Goal: Task Accomplishment & Management: Manage account settings

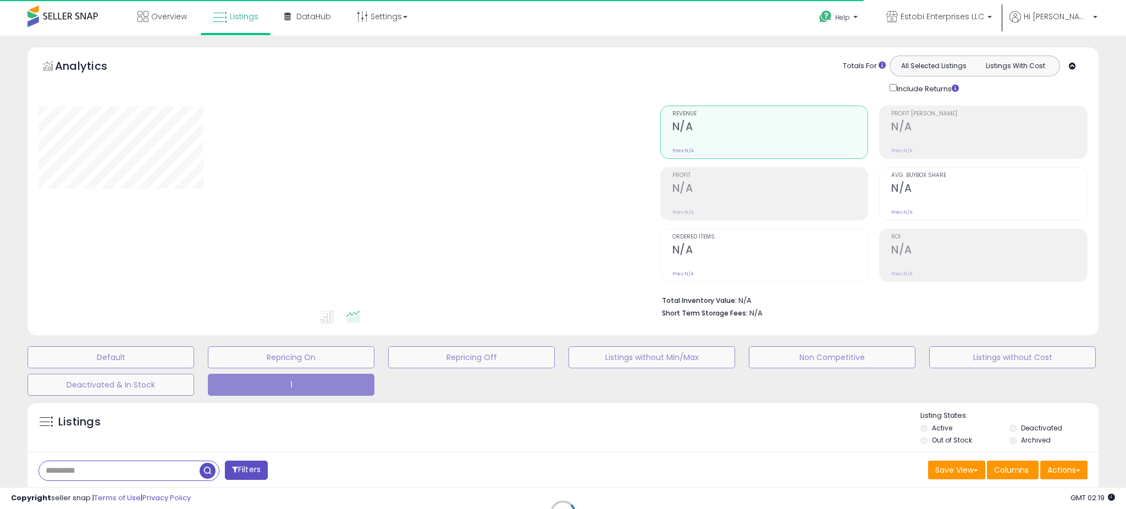
type input "*****"
select select "**"
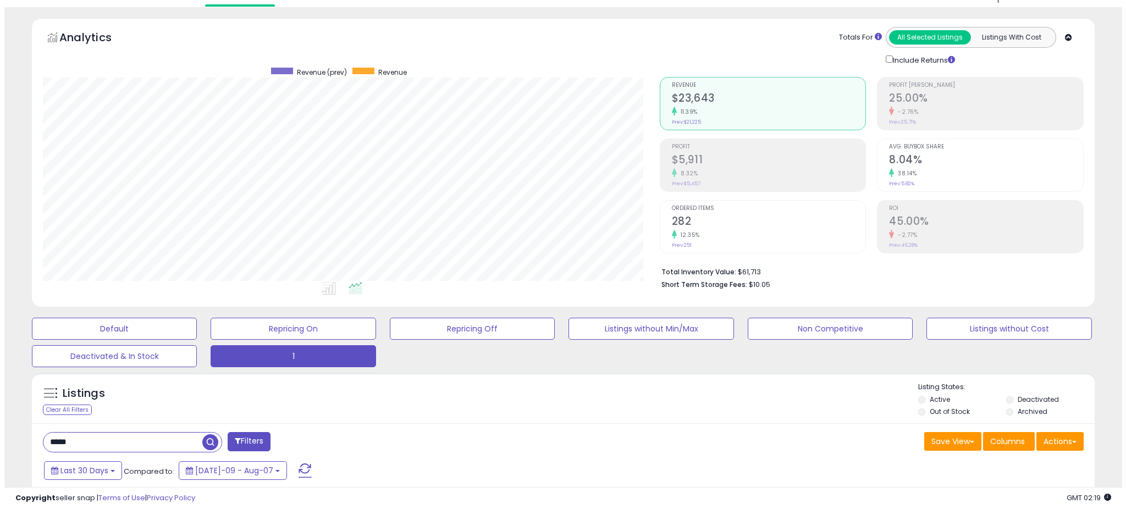
scroll to position [90, 0]
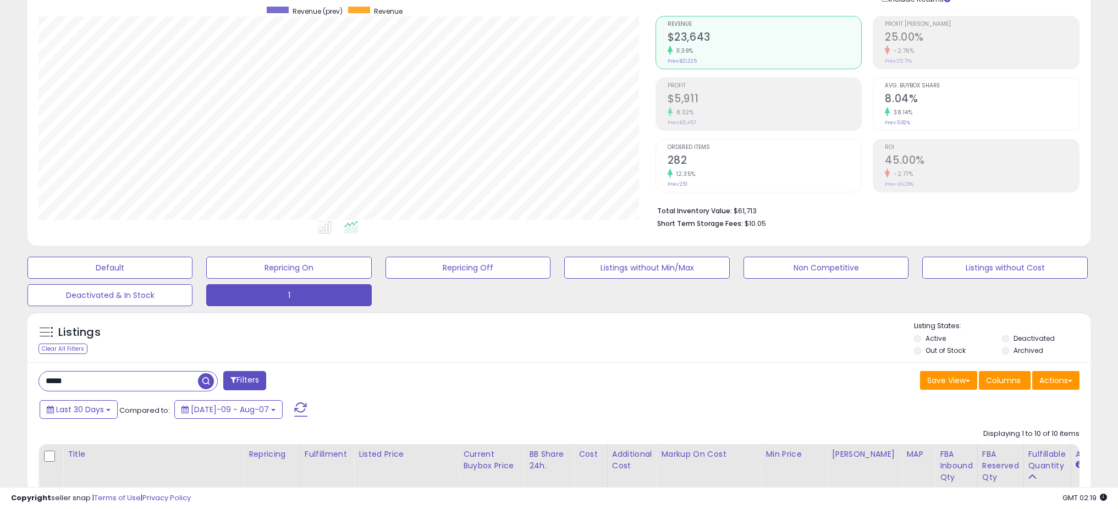
click at [179, 372] on input "*****" at bounding box center [118, 381] width 159 height 19
click at [179, 372] on input "*****" at bounding box center [169, 381] width 261 height 19
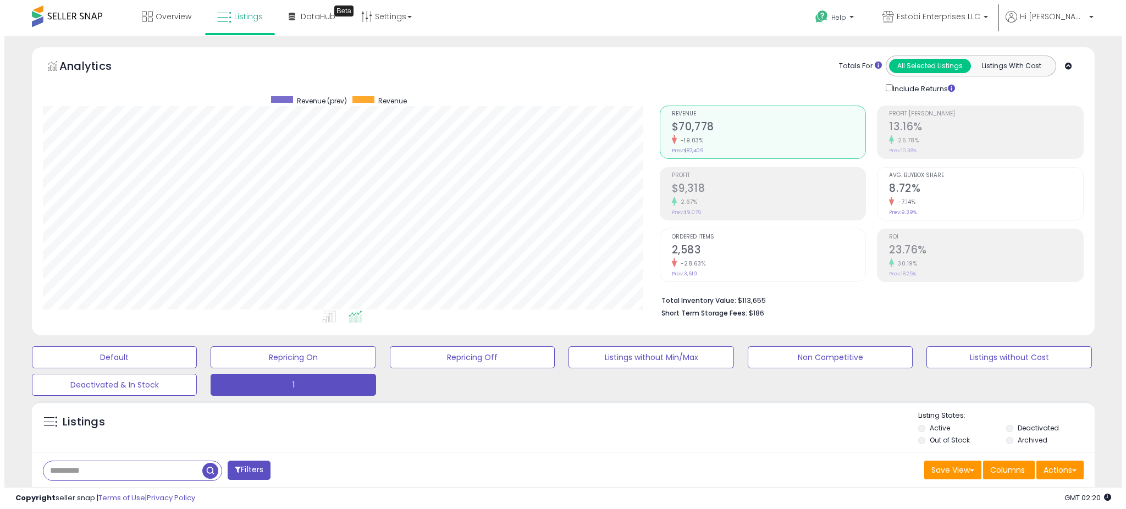
scroll to position [225, 617]
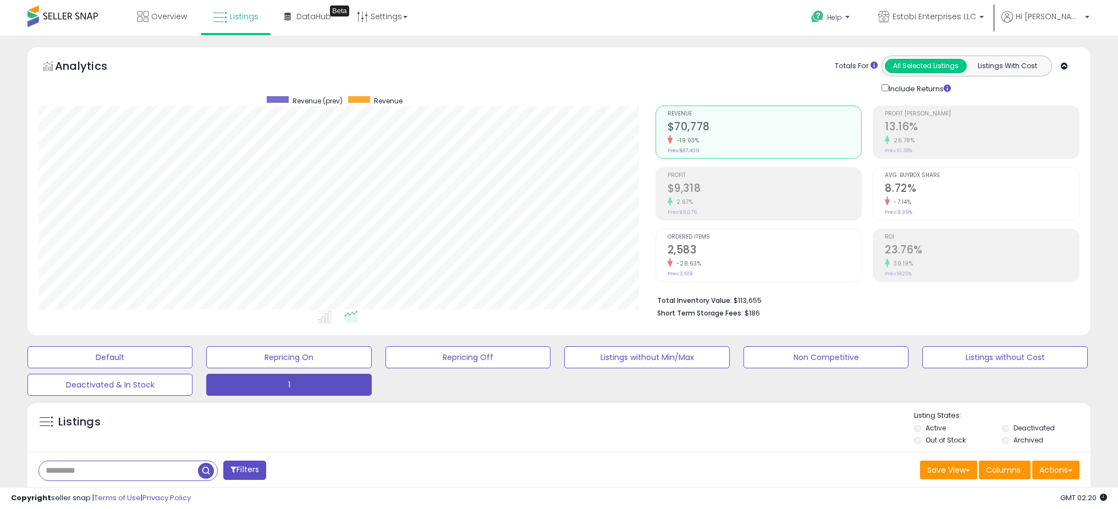
click at [683, 185] on h2 "$9,318" at bounding box center [765, 189] width 194 height 15
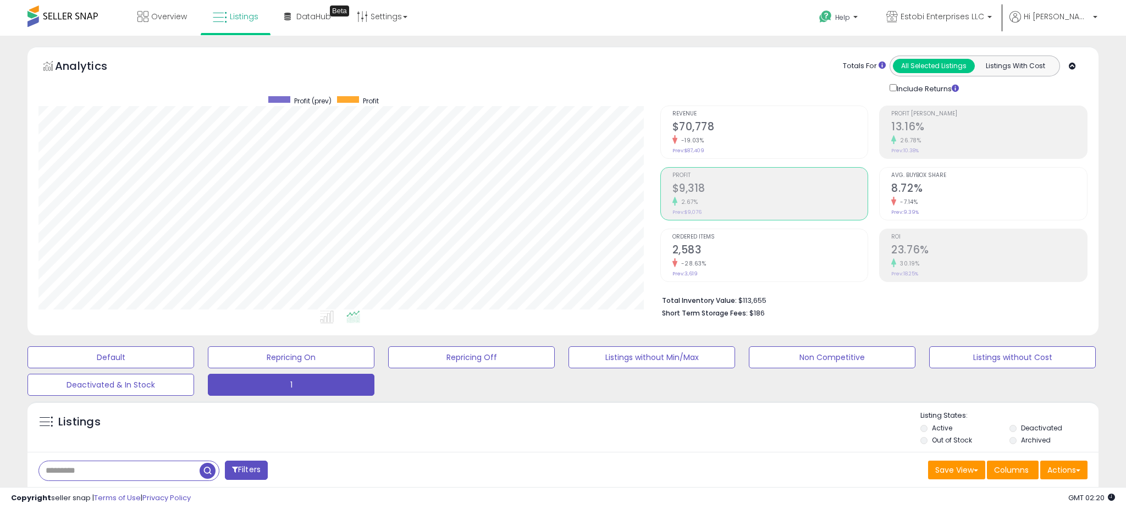
scroll to position [549771, 549379]
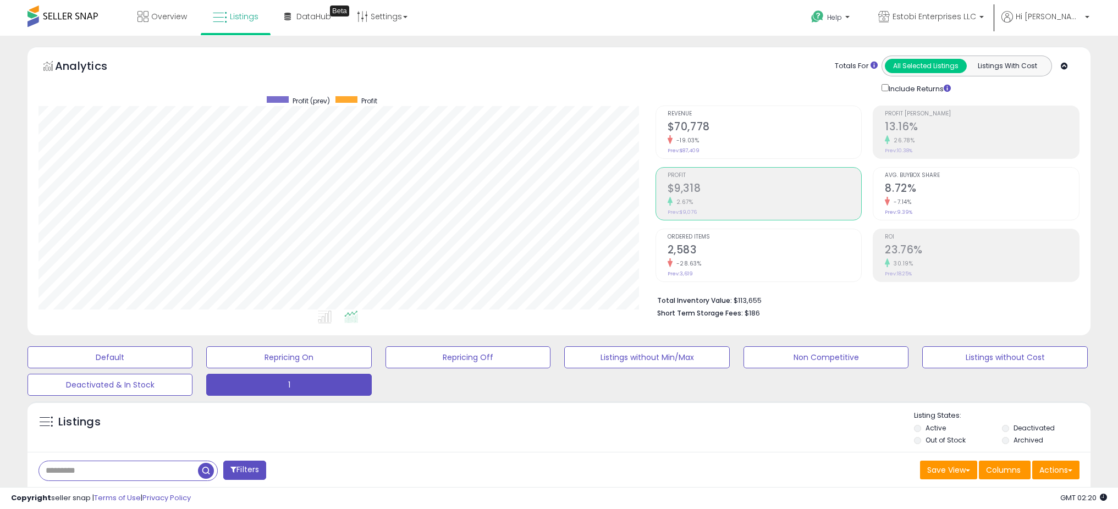
click at [680, 141] on small "-19.03%" at bounding box center [686, 140] width 27 height 8
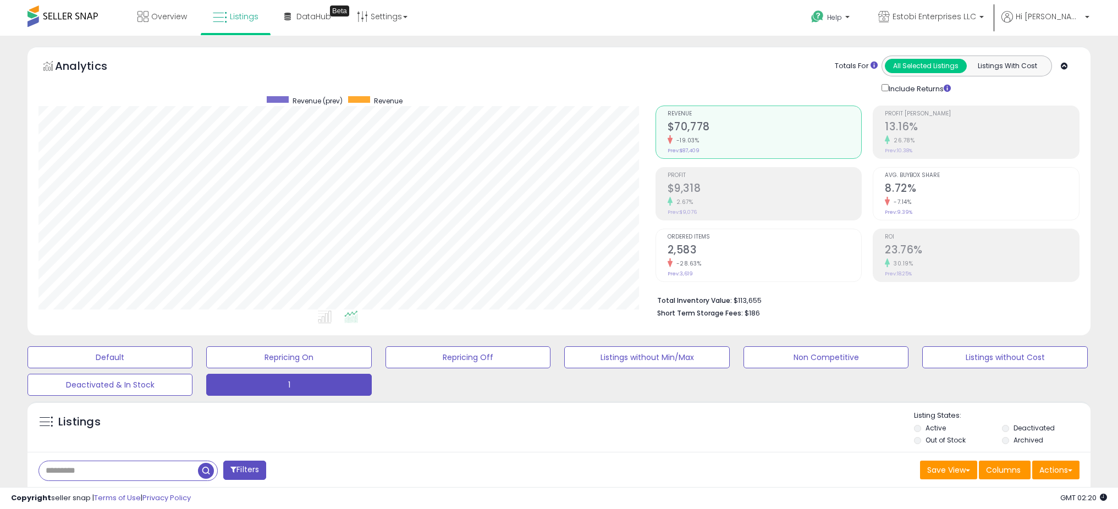
click at [683, 184] on h2 "$9,318" at bounding box center [765, 189] width 194 height 15
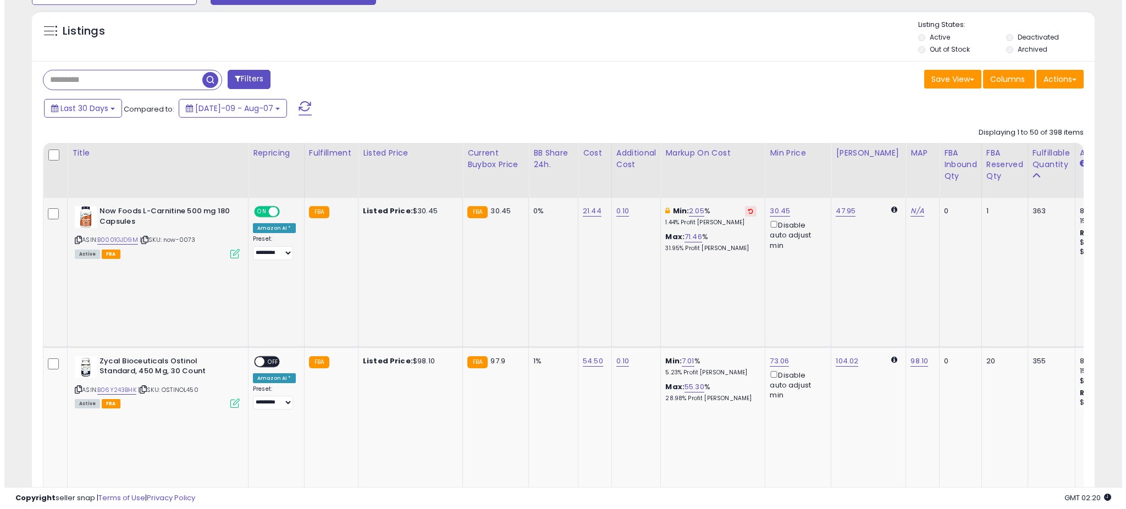
scroll to position [387, 0]
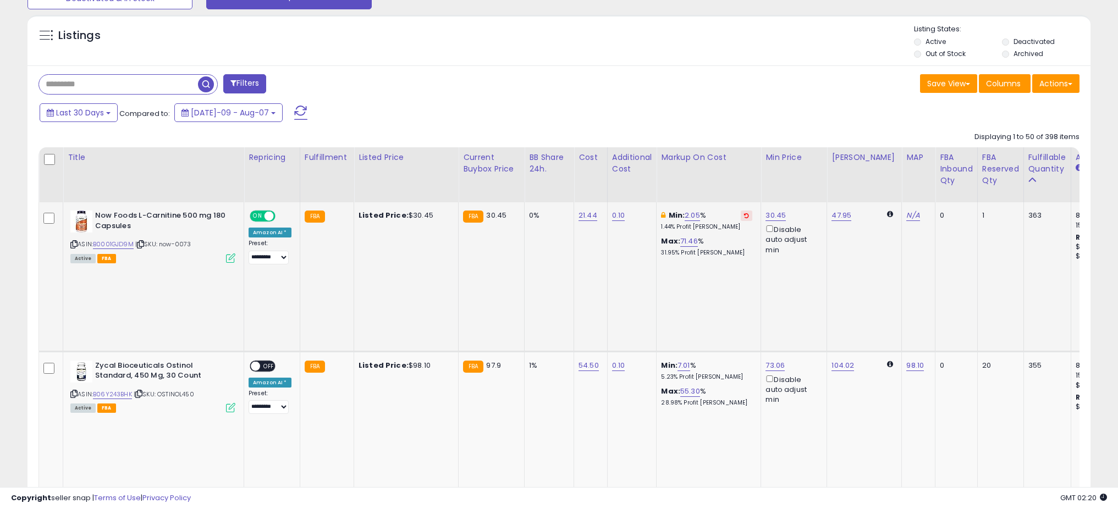
click at [230, 256] on icon at bounding box center [230, 258] width 9 height 9
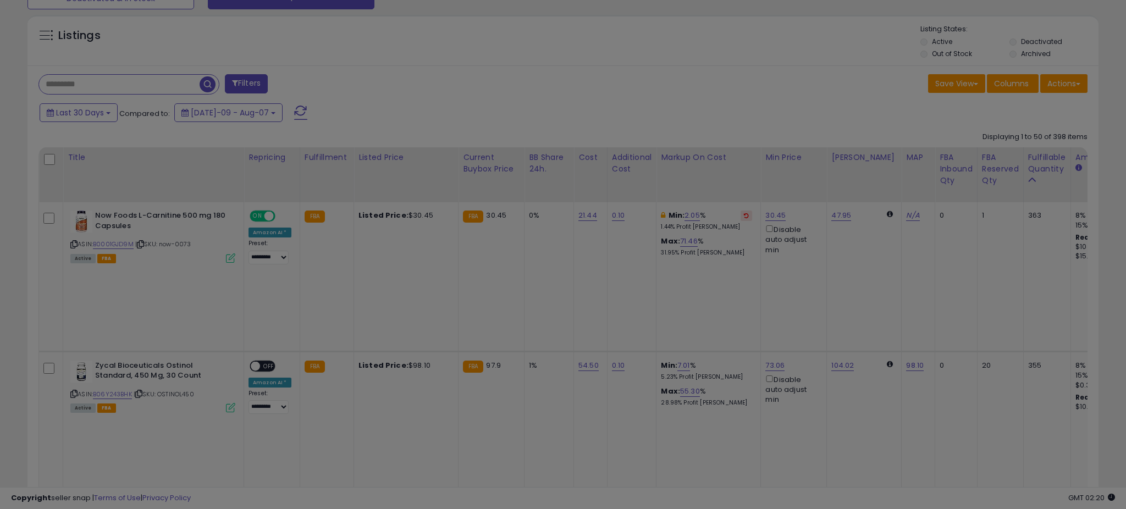
scroll to position [225, 621]
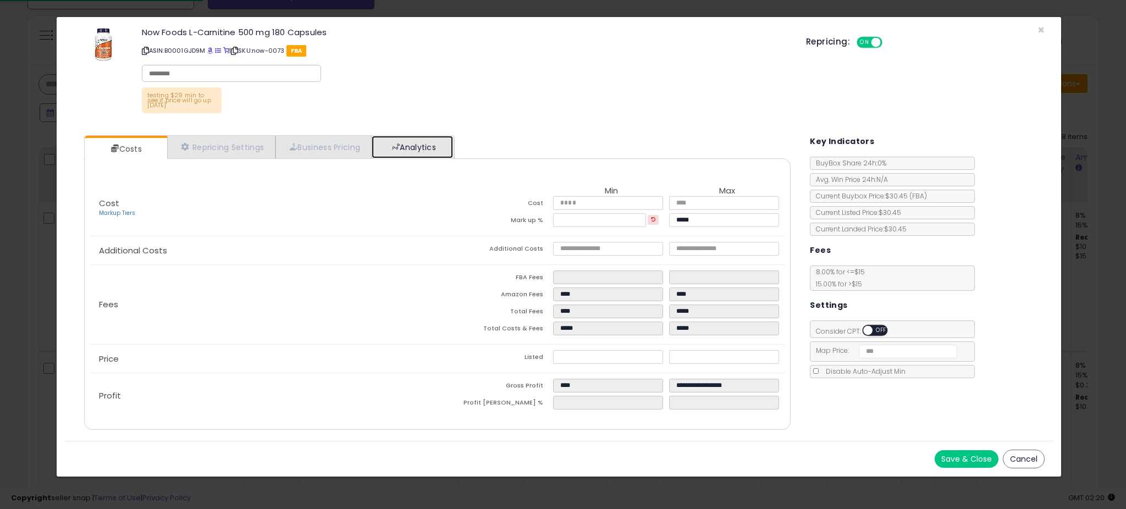
click at [417, 151] on link "Analytics" at bounding box center [412, 147] width 81 height 23
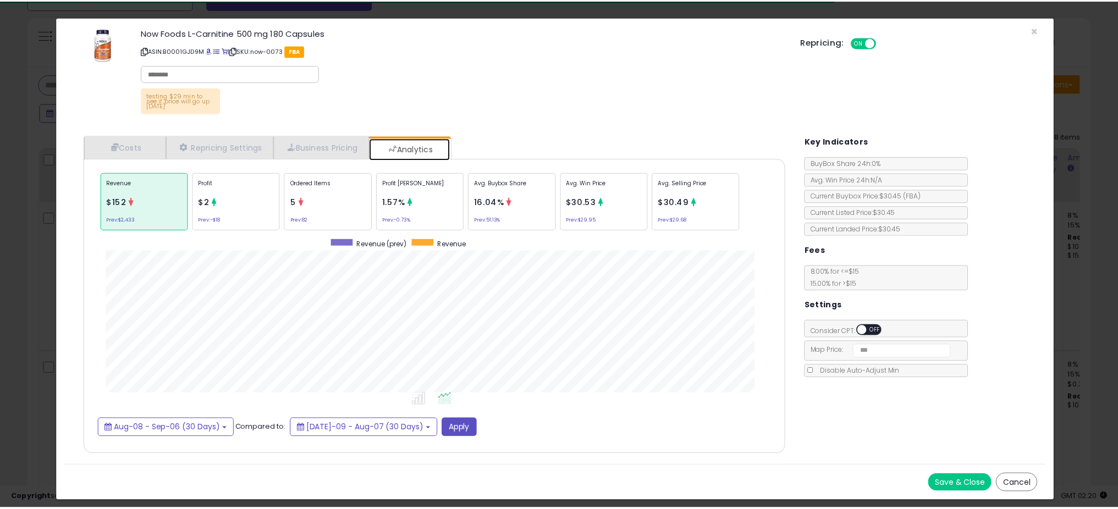
scroll to position [338, 729]
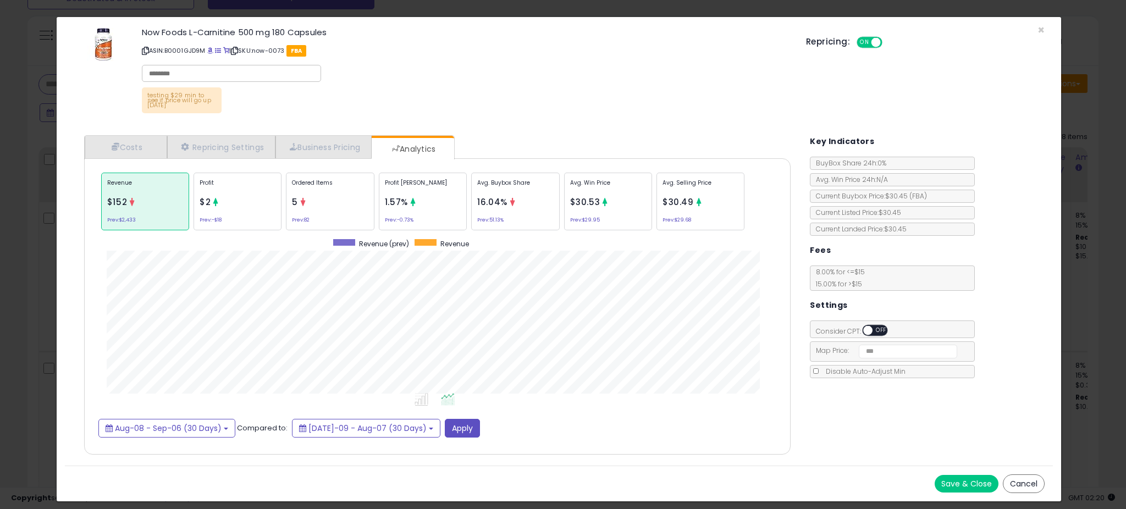
click at [45, 261] on div "× Close Now Foods L-Carnitine 500 mg 180 Capsules ASIN: B0001GJD9M | SKU: now-0…" at bounding box center [563, 254] width 1126 height 509
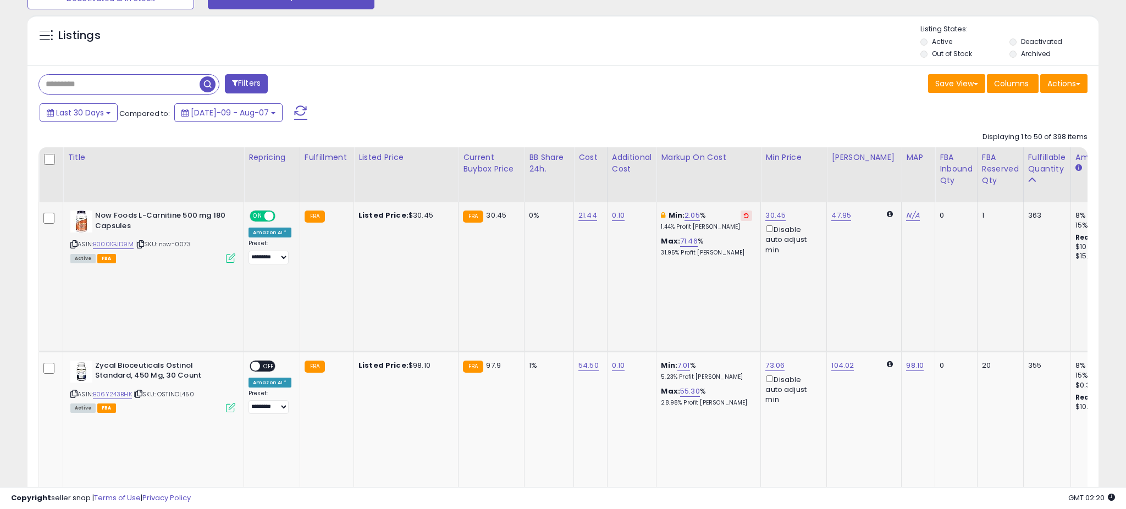
scroll to position [549771, 549379]
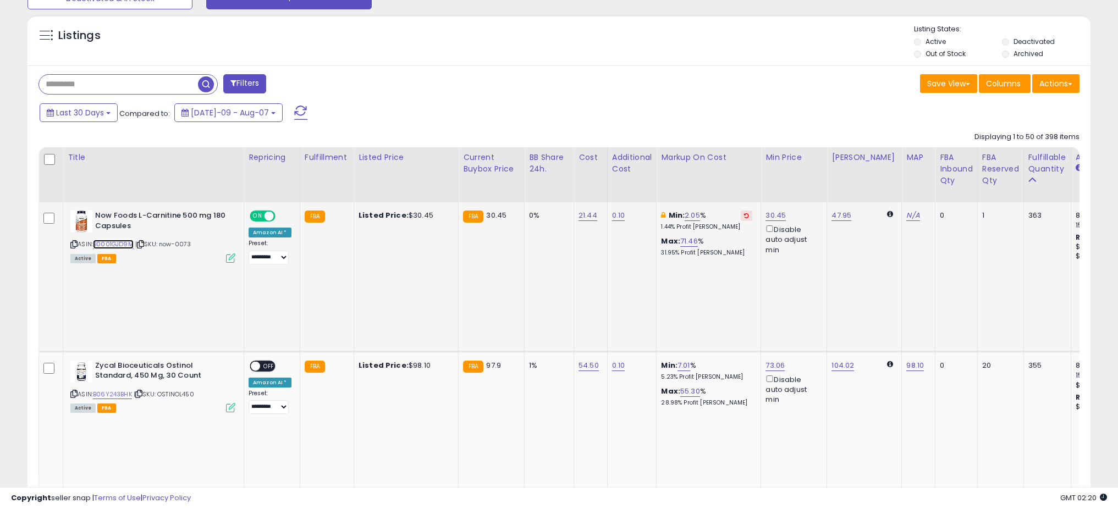
click at [116, 245] on link "B0001GJD9M" at bounding box center [113, 244] width 41 height 9
click at [227, 257] on icon at bounding box center [230, 258] width 9 height 9
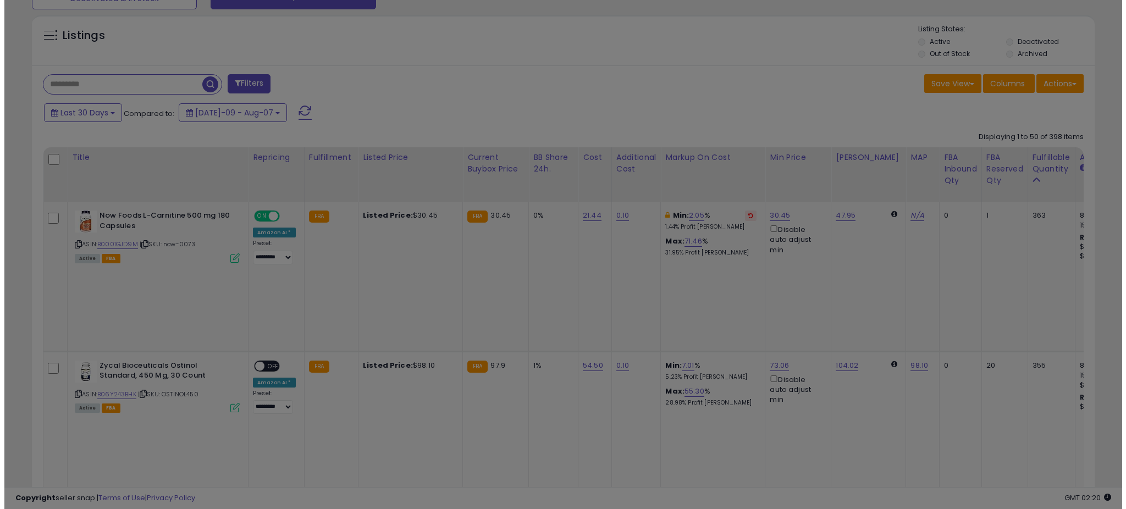
scroll to position [225, 621]
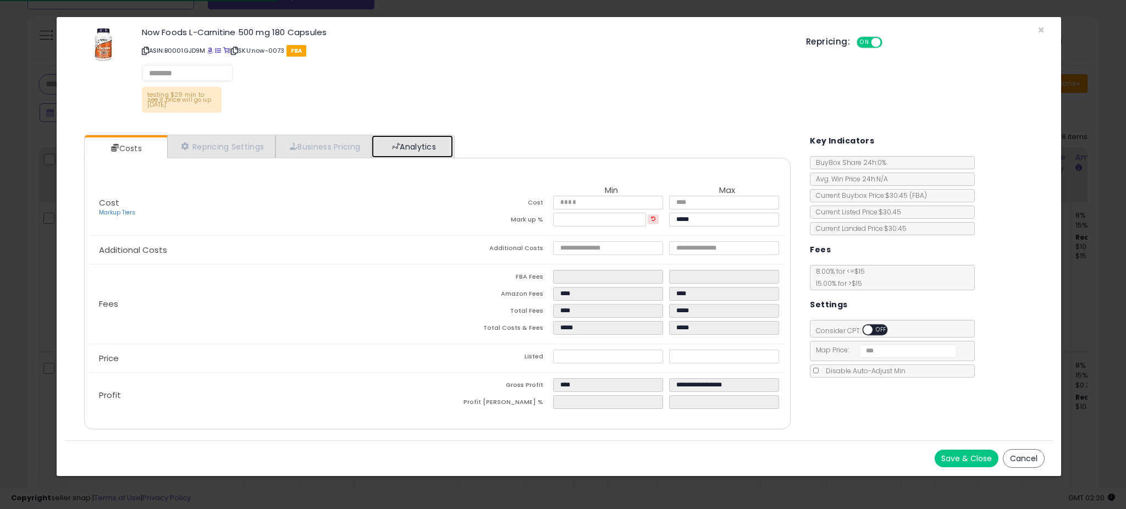
click at [400, 149] on span at bounding box center [396, 146] width 8 height 8
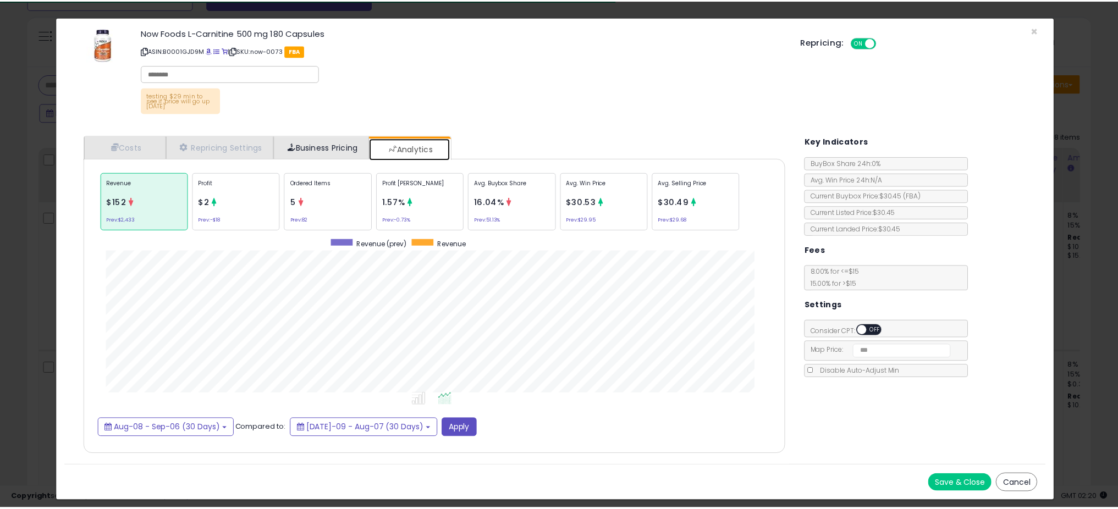
scroll to position [338, 729]
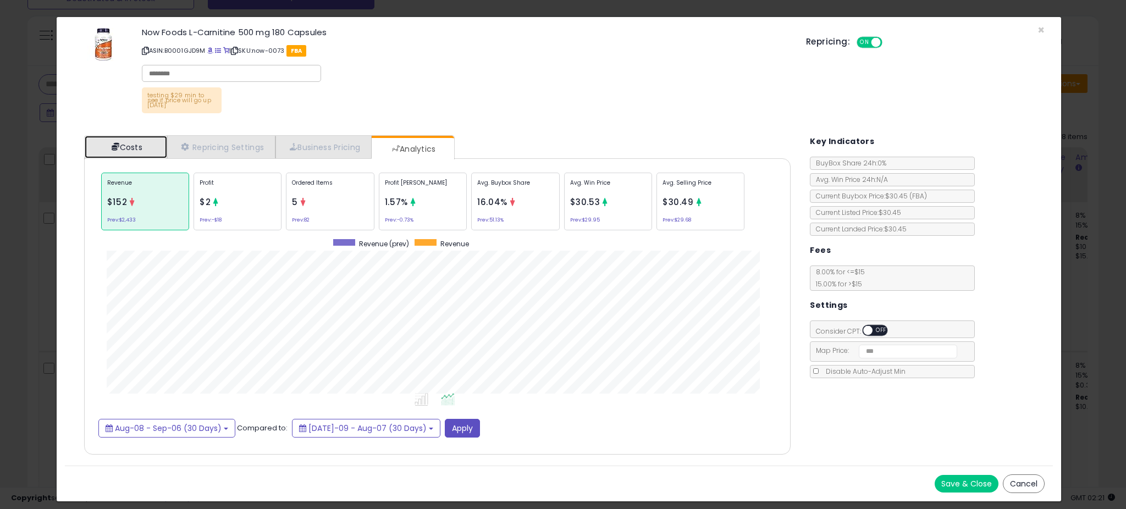
click at [133, 146] on link "Costs" at bounding box center [126, 147] width 82 height 23
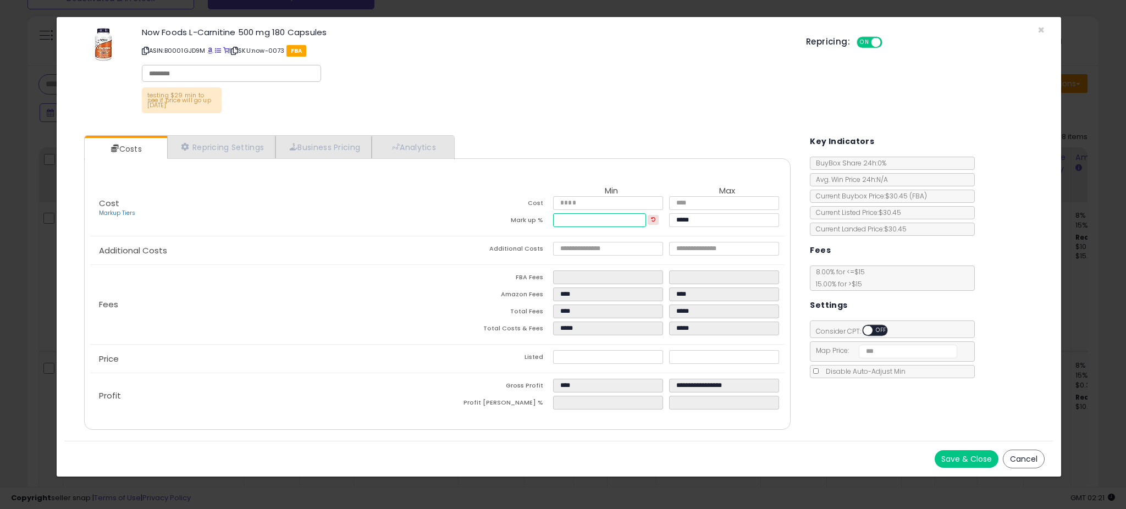
click at [632, 222] on input "****" at bounding box center [599, 220] width 93 height 14
type input "*"
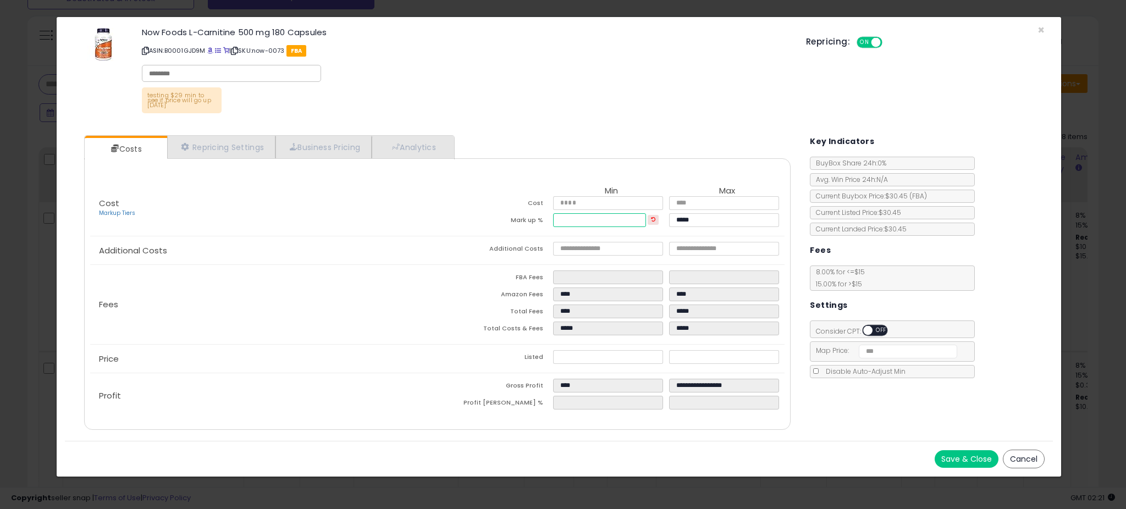
click at [632, 222] on input "*" at bounding box center [599, 220] width 93 height 14
type input "*****"
type input "****"
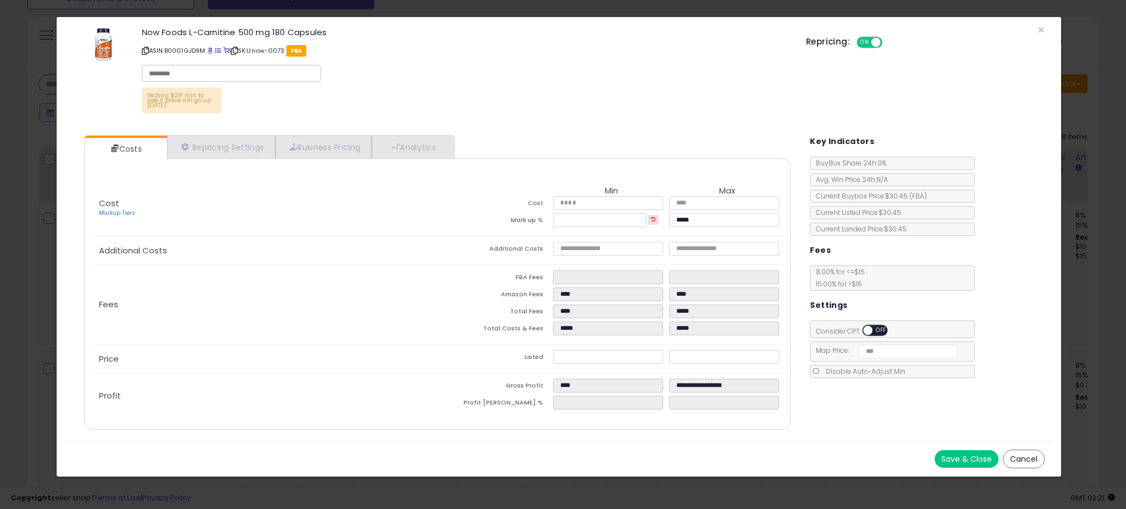
click at [508, 223] on td "Mark up %" at bounding box center [496, 221] width 116 height 17
click at [961, 454] on button "Save & Close" at bounding box center [967, 459] width 64 height 18
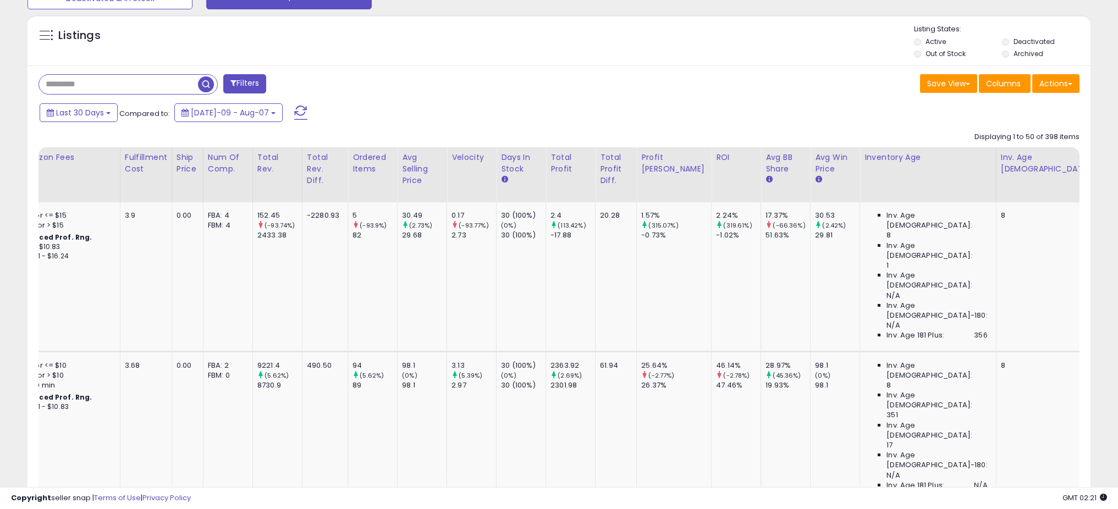
scroll to position [0, 0]
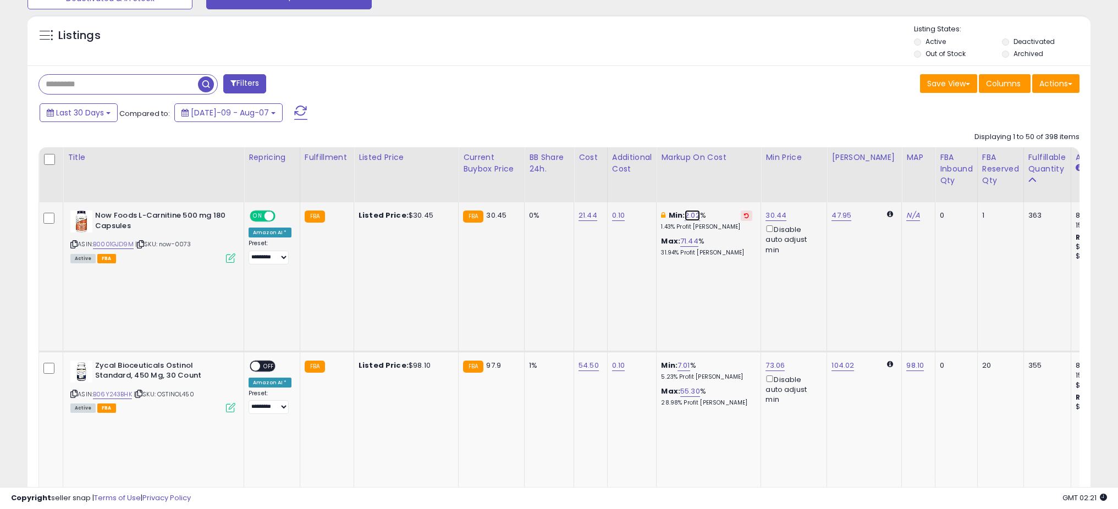
click at [695, 217] on link "2.02" at bounding box center [692, 215] width 15 height 11
click at [666, 177] on input "****" at bounding box center [664, 178] width 98 height 19
type input "*"
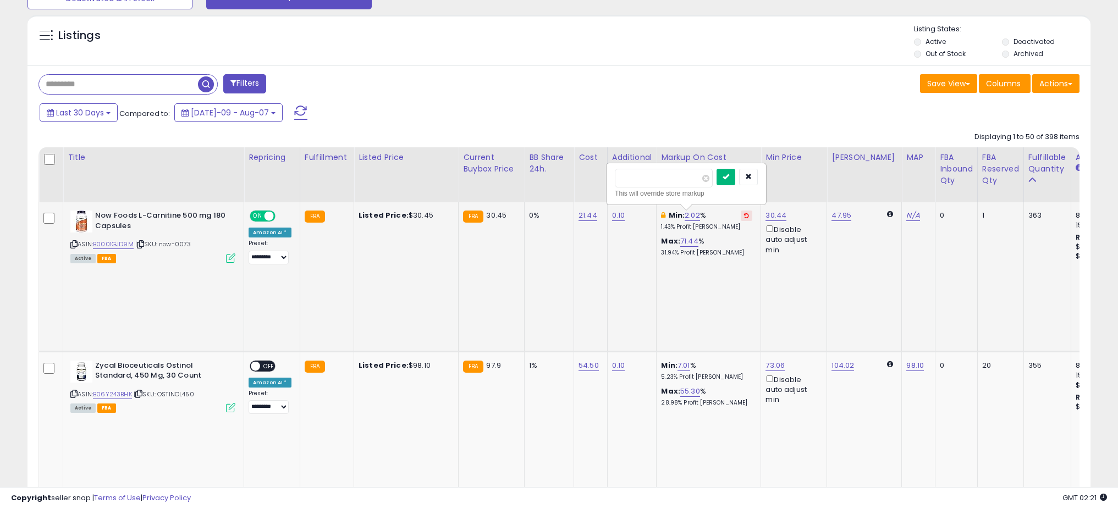
click at [729, 178] on button "submit" at bounding box center [726, 177] width 19 height 16
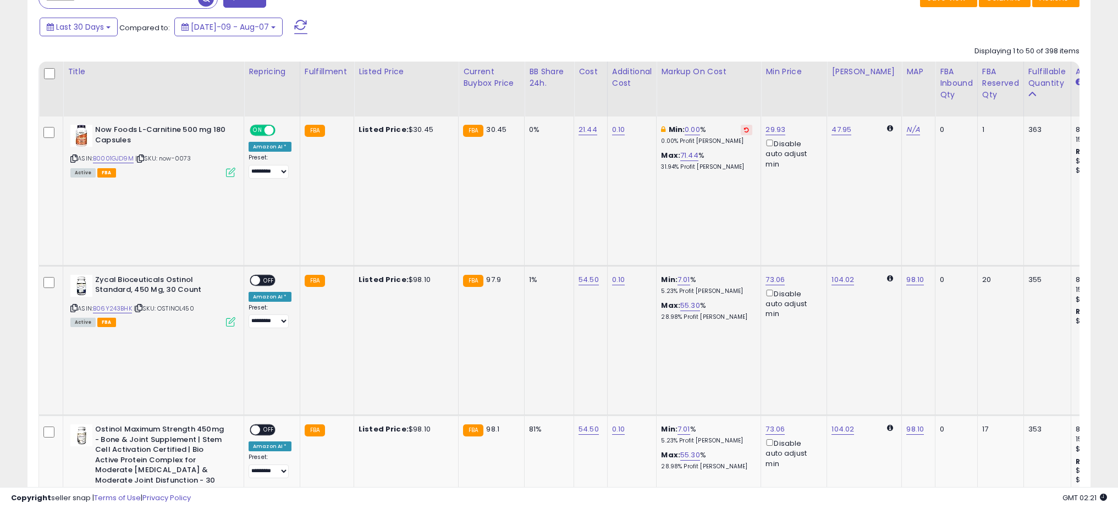
click at [228, 317] on icon at bounding box center [230, 321] width 9 height 9
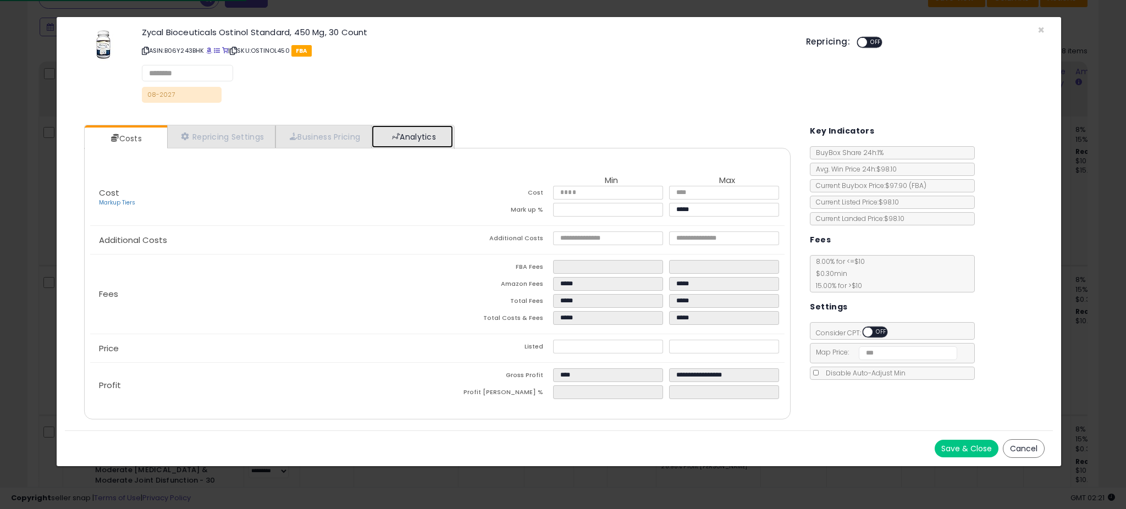
click at [421, 126] on link "Analytics" at bounding box center [412, 136] width 81 height 23
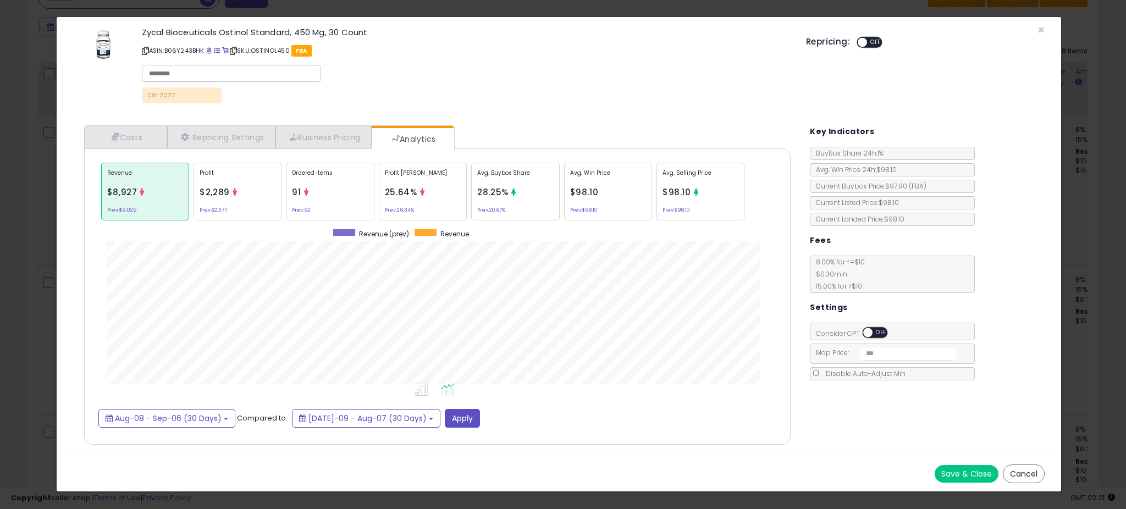
click at [33, 270] on div "× Close Zycal Bioceuticals Ostinol Standard, 450 Mg, 30 Count ASIN: B06Y243BHK …" at bounding box center [563, 254] width 1126 height 509
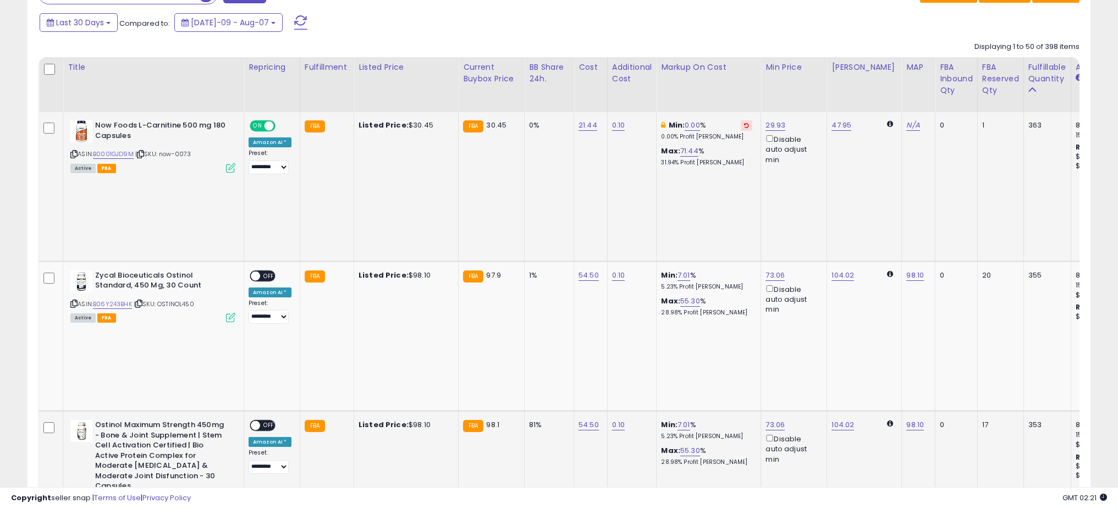
click at [228, 509] on icon at bounding box center [230, 518] width 9 height 9
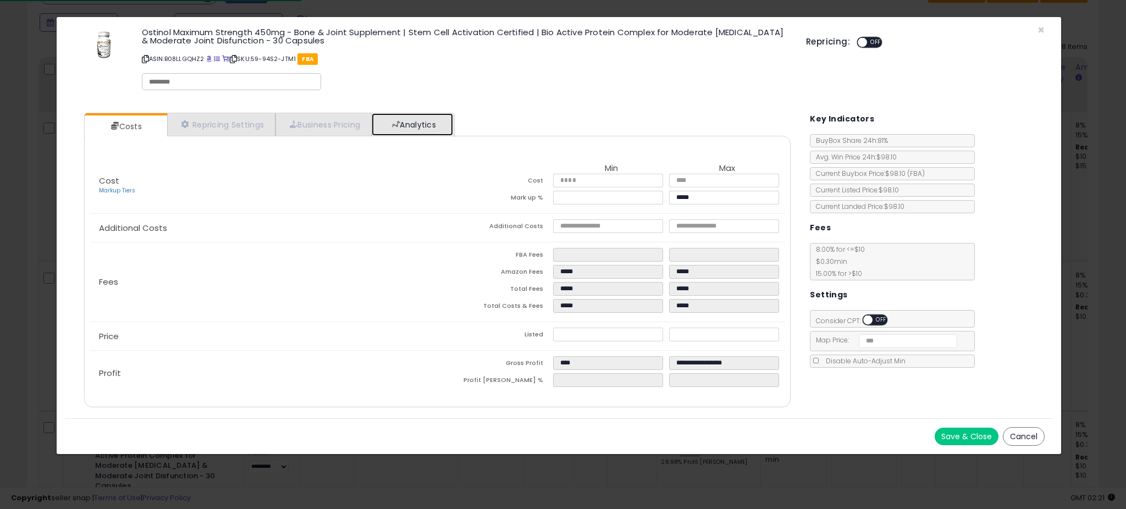
click at [416, 122] on link "Analytics" at bounding box center [412, 124] width 81 height 23
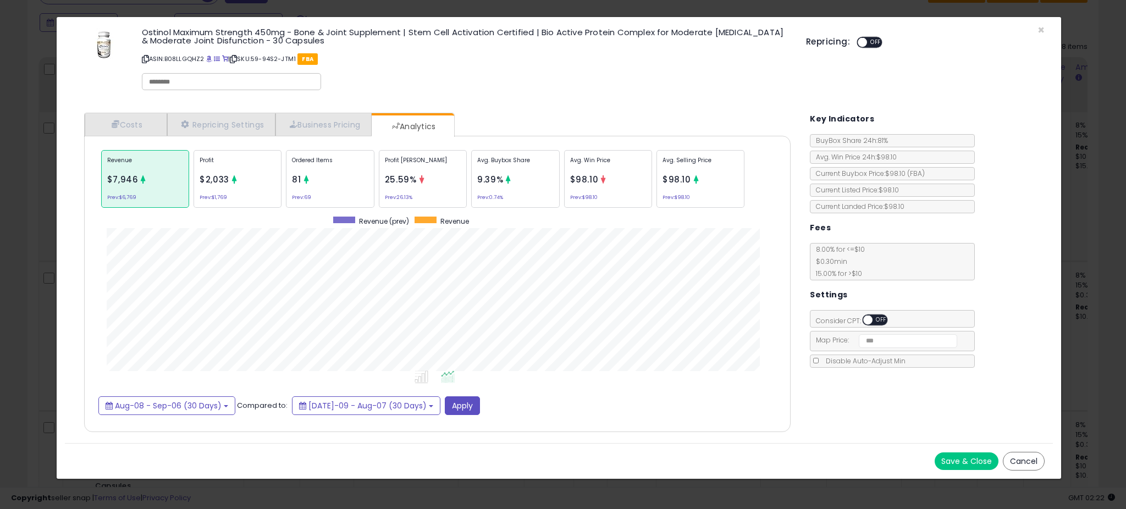
click at [38, 264] on div "× Close Ostinol Maximum Strength 450mg - Bone & Joint Supplement | Stem Cell Ac…" at bounding box center [563, 254] width 1126 height 509
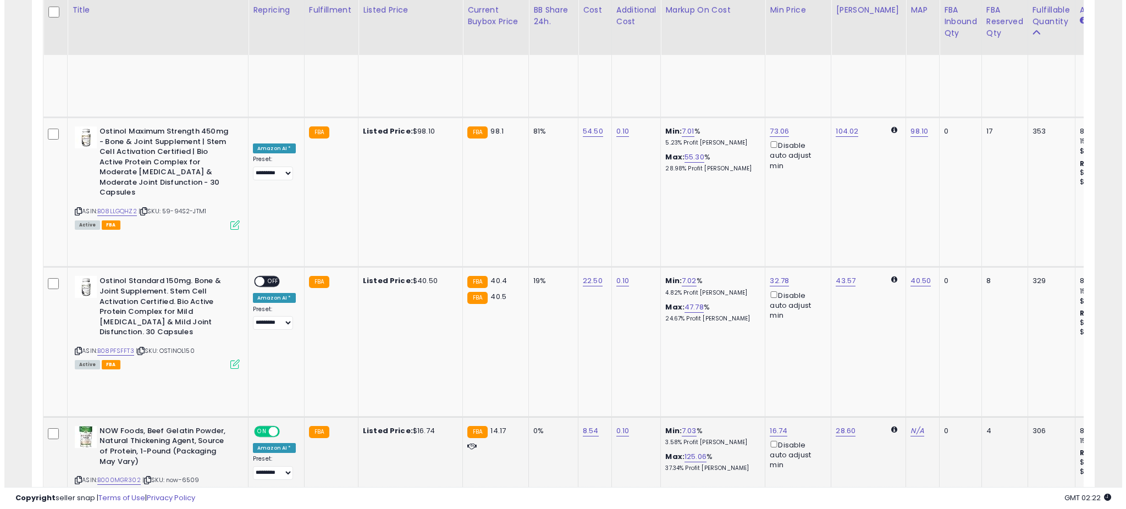
scroll to position [773, 0]
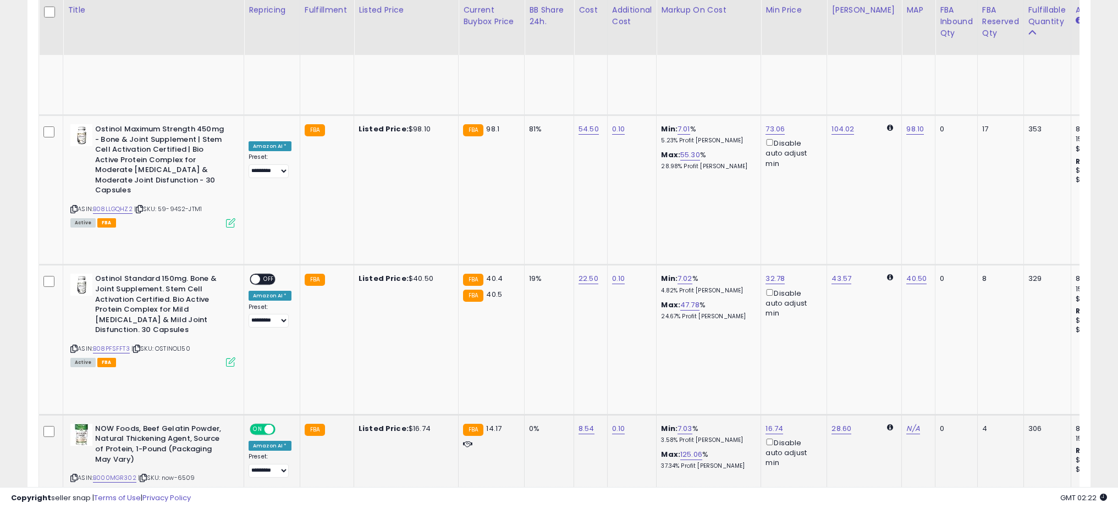
click at [231, 487] on icon at bounding box center [230, 491] width 9 height 9
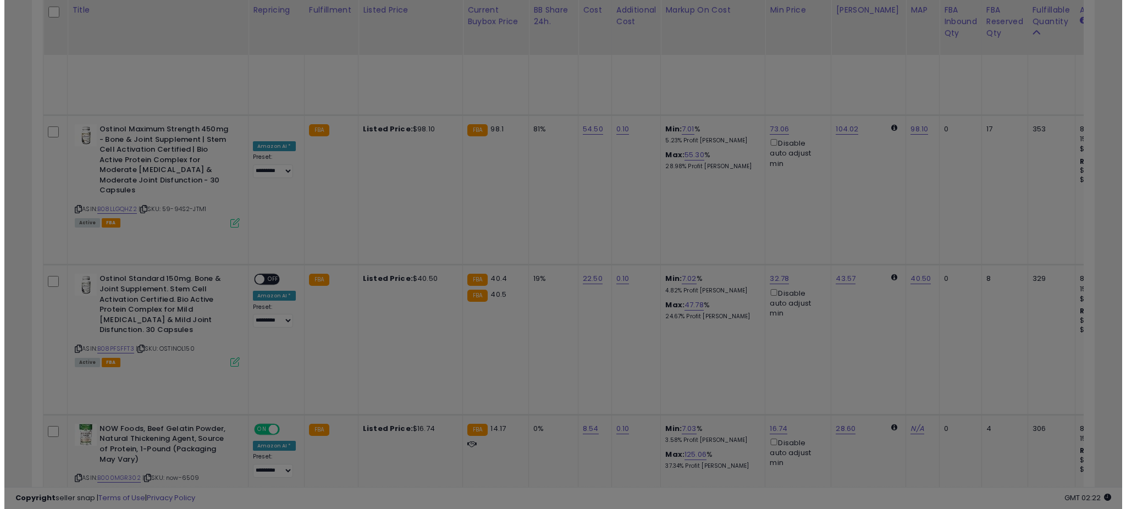
scroll to position [225, 621]
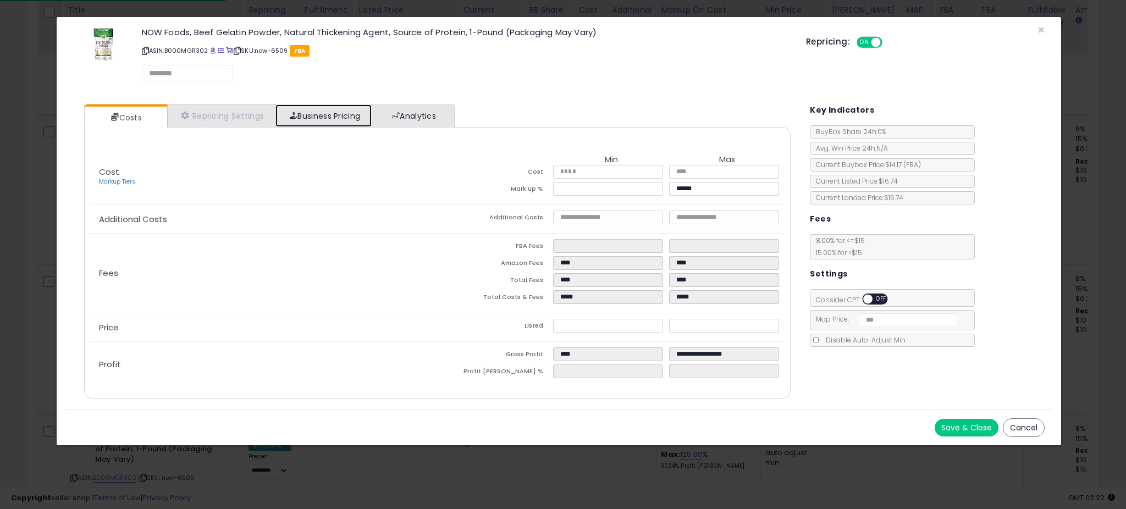
click at [377, 124] on ul "Costs Repricing Settings Business Pricing Analytics" at bounding box center [269, 116] width 371 height 24
click at [383, 122] on link "Analytics" at bounding box center [412, 115] width 81 height 23
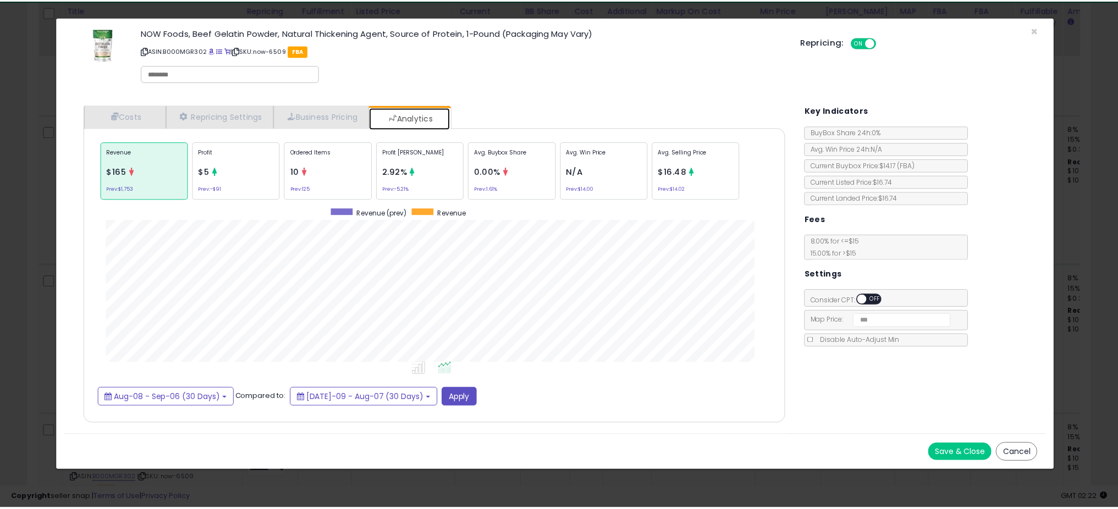
scroll to position [338, 729]
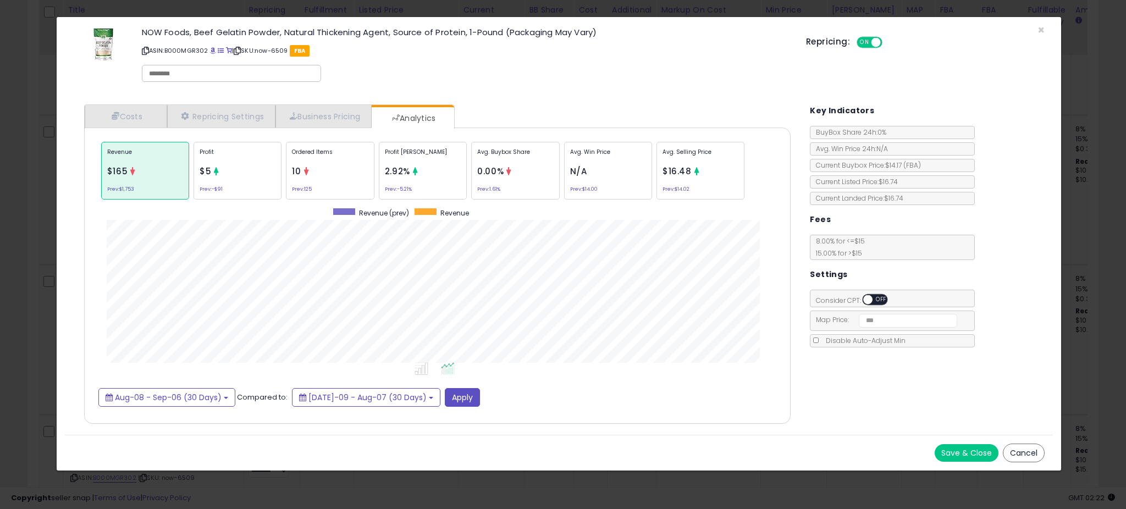
click at [25, 230] on div "× Close NOW Foods, Beef Gelatin Powder, Natural Thickening Agent, Source of Pro…" at bounding box center [563, 254] width 1126 height 509
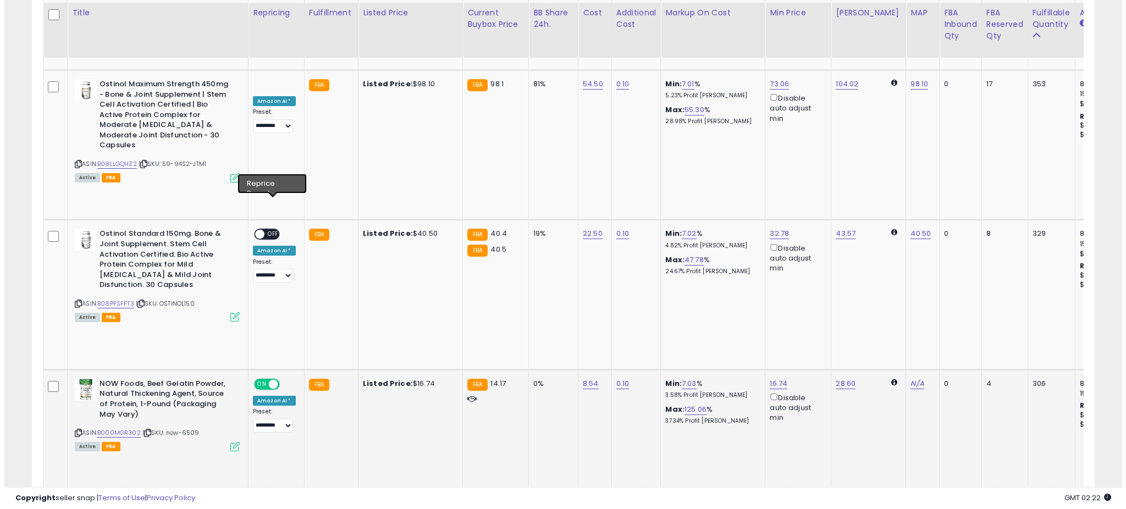
scroll to position [821, 0]
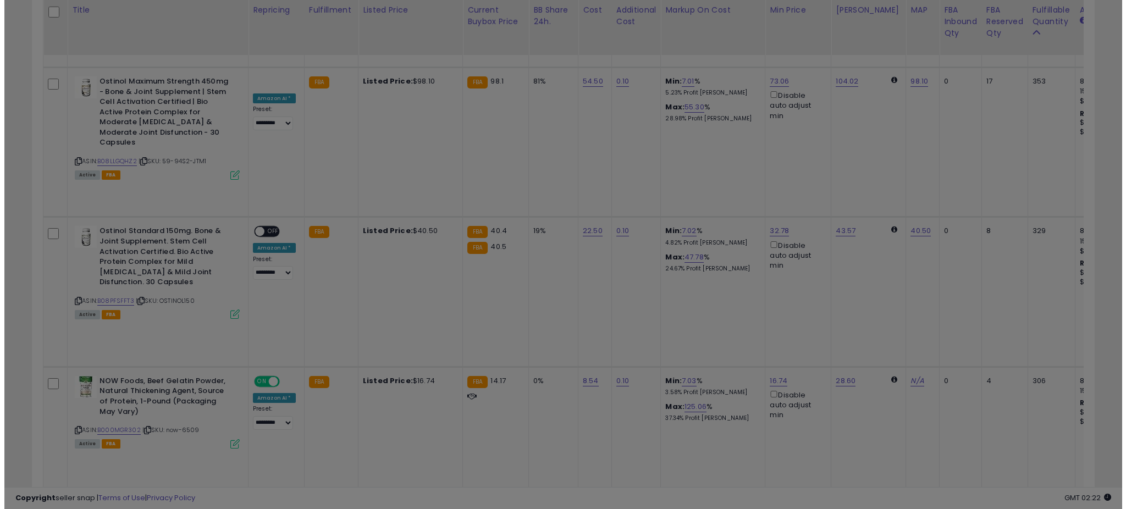
scroll to position [225, 621]
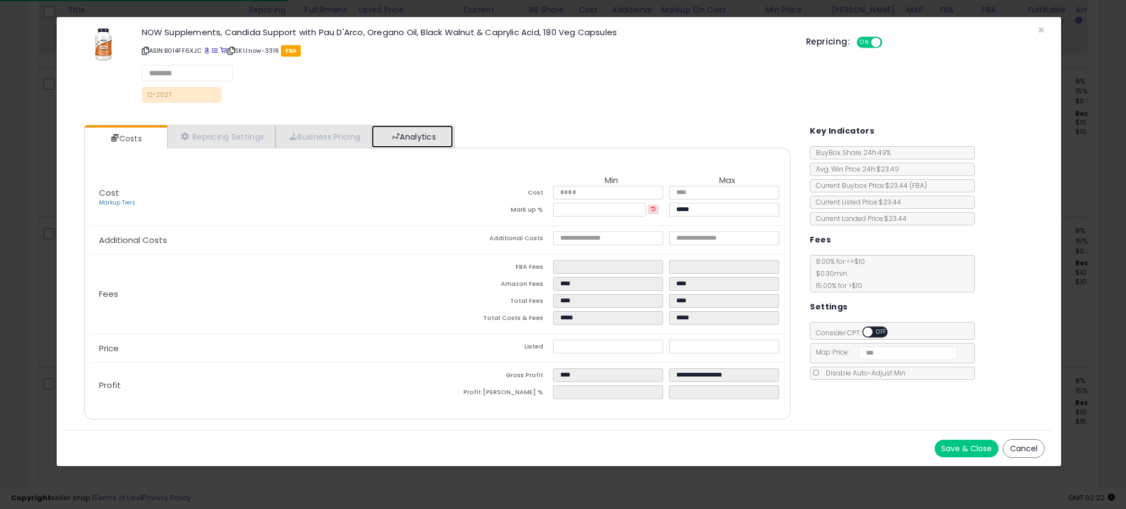
click at [410, 129] on link "Analytics" at bounding box center [412, 136] width 81 height 23
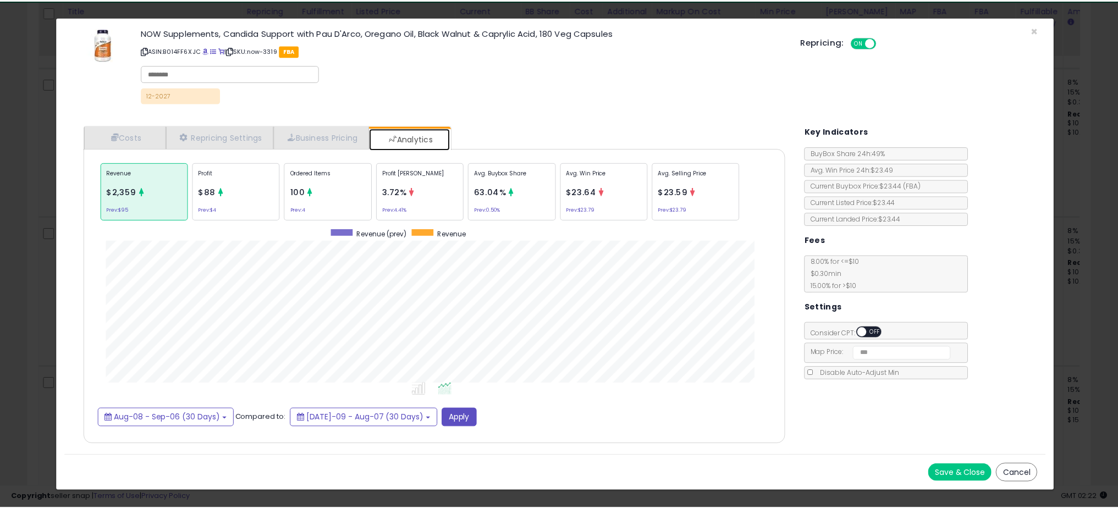
scroll to position [338, 729]
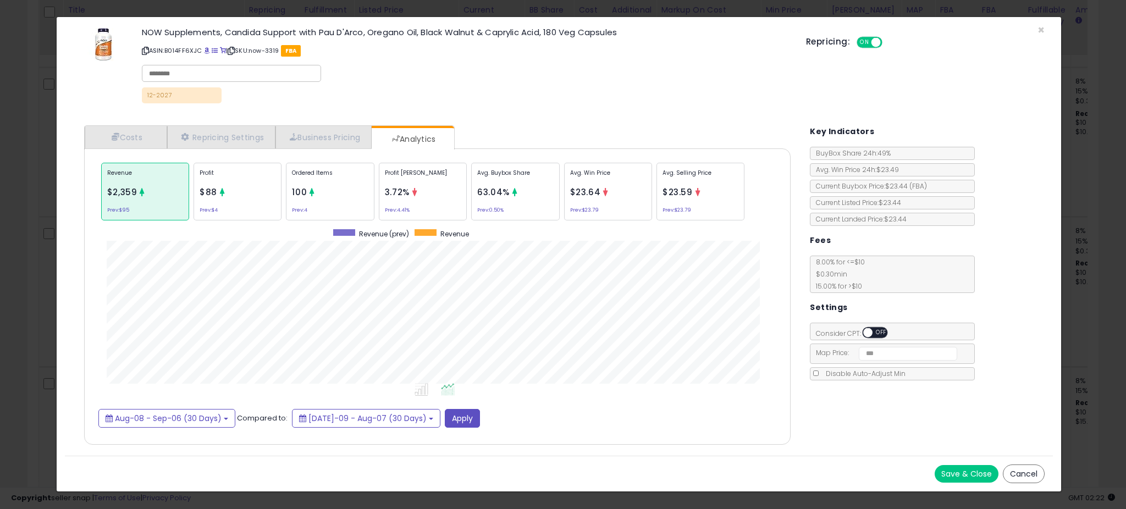
click at [32, 233] on div "× Close NOW Supplements, Candida Support with Pau D'Arco, Oregano Oil, Black Wa…" at bounding box center [563, 254] width 1126 height 509
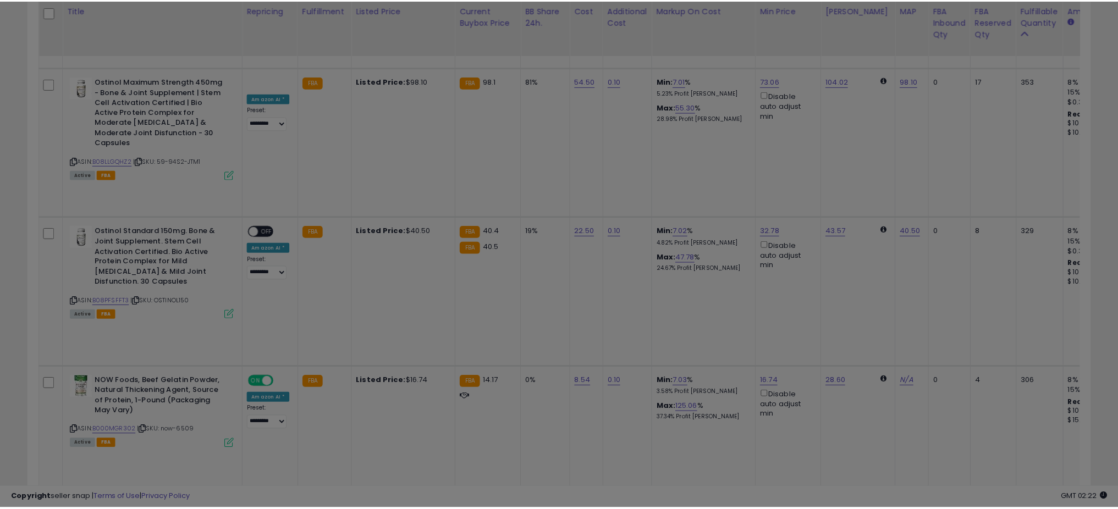
scroll to position [549771, 549379]
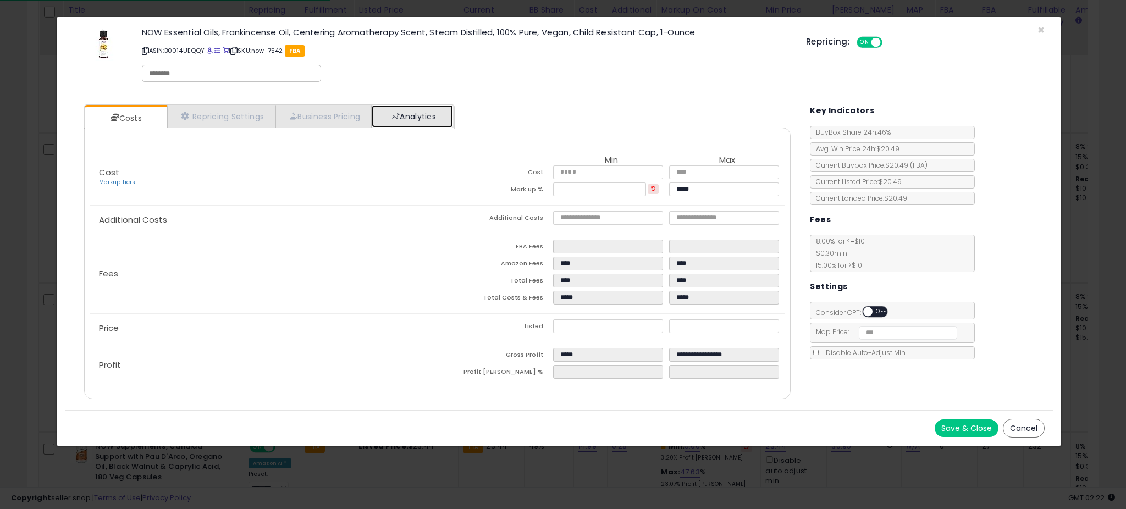
click at [391, 125] on link "Analytics" at bounding box center [412, 116] width 81 height 23
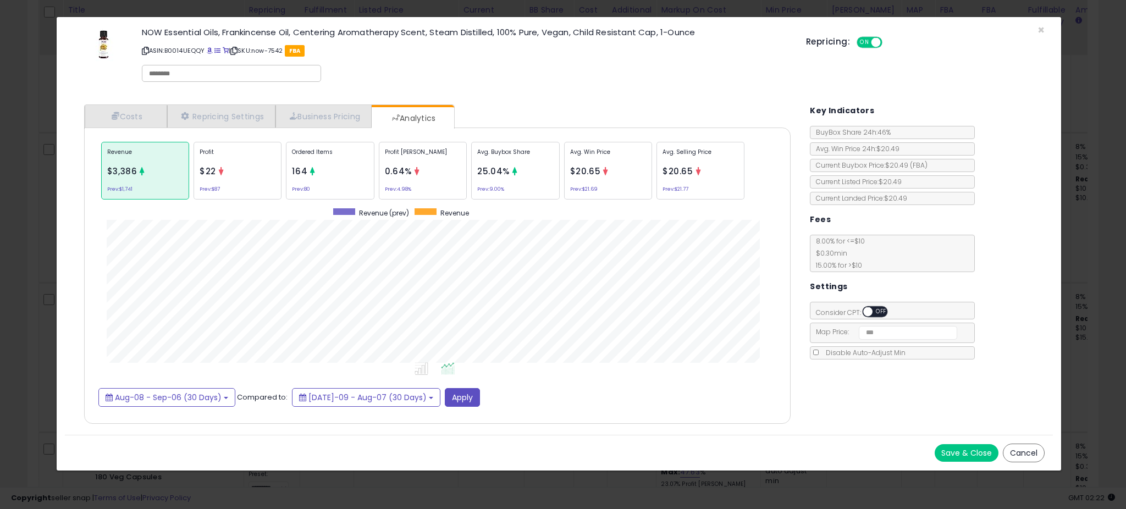
click at [47, 238] on div "× Close NOW Essential Oils, Frankincense Oil, Centering Aromatherapy Scent, Ste…" at bounding box center [563, 254] width 1126 height 509
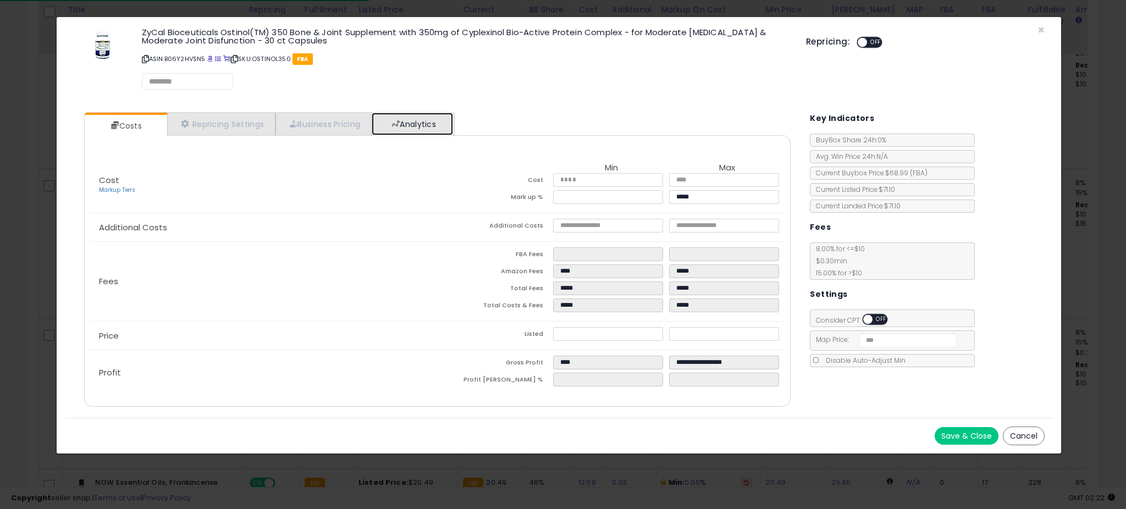
click at [421, 120] on link "Analytics" at bounding box center [412, 124] width 81 height 23
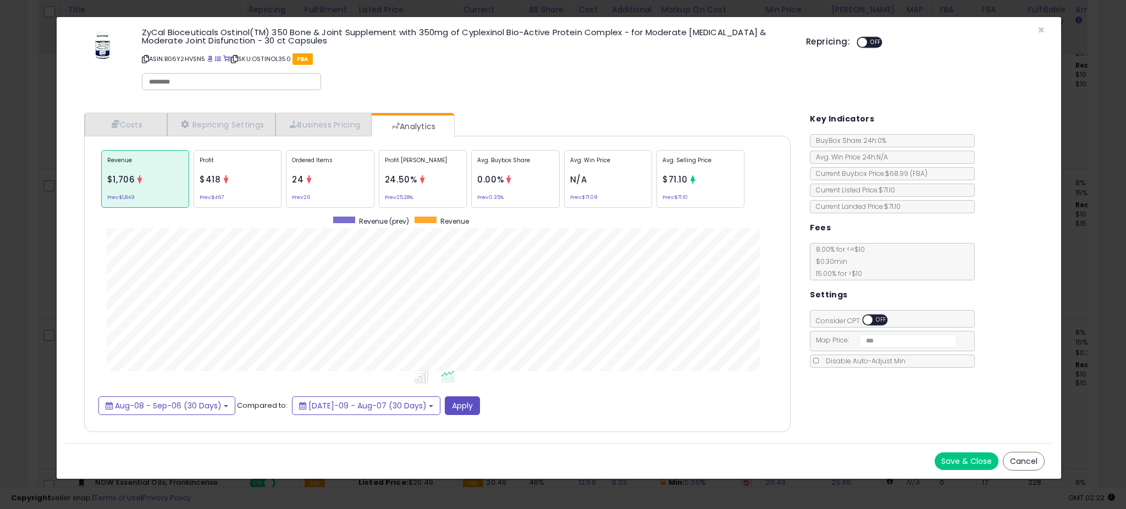
click at [43, 250] on div "× Close ZyCal Bioceuticals Ostinol(TM) 350 Bone & Joint Supplement with 350mg o…" at bounding box center [563, 254] width 1126 height 509
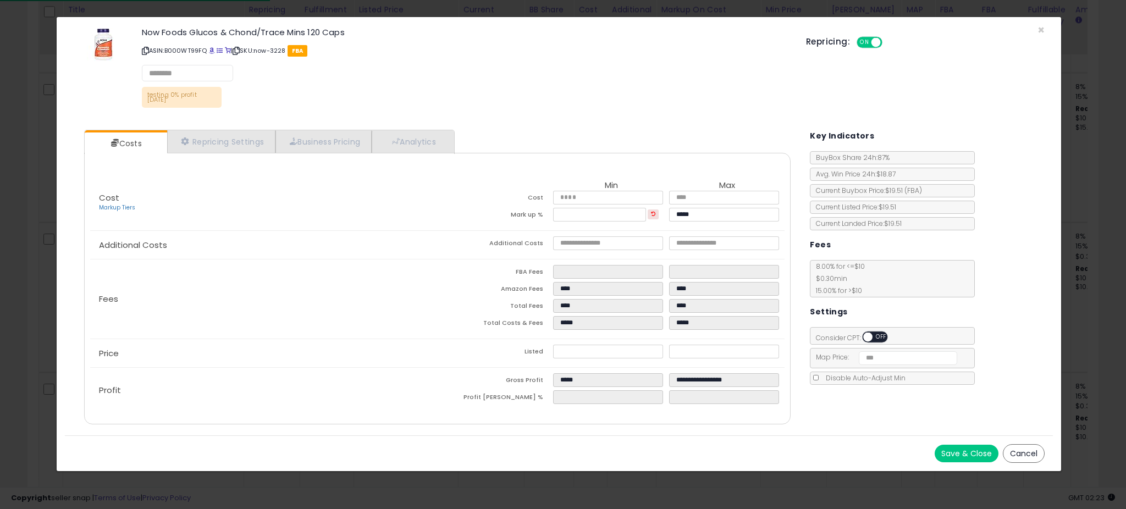
click at [413, 126] on div "Costs Repricing Settings Business Pricing Analytics Cost" at bounding box center [437, 279] width 729 height 314
click at [414, 137] on link "Analytics" at bounding box center [412, 142] width 81 height 23
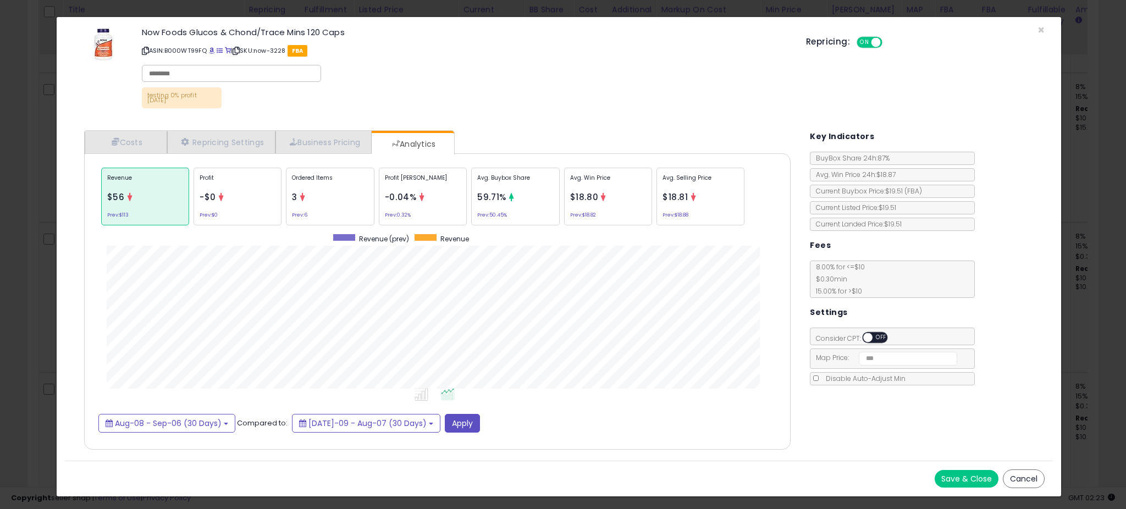
click at [40, 266] on div "× Close Now Foods Glucos & Chond/Trace Mins 120 Caps ASIN: B000WT99FQ | SKU: no…" at bounding box center [563, 254] width 1126 height 509
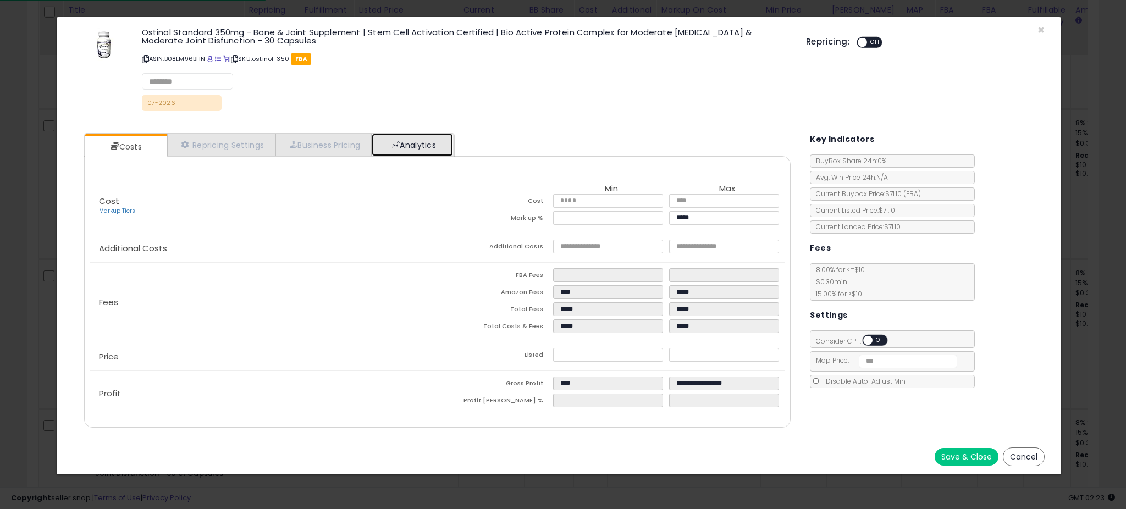
click at [417, 147] on link "Analytics" at bounding box center [412, 145] width 81 height 23
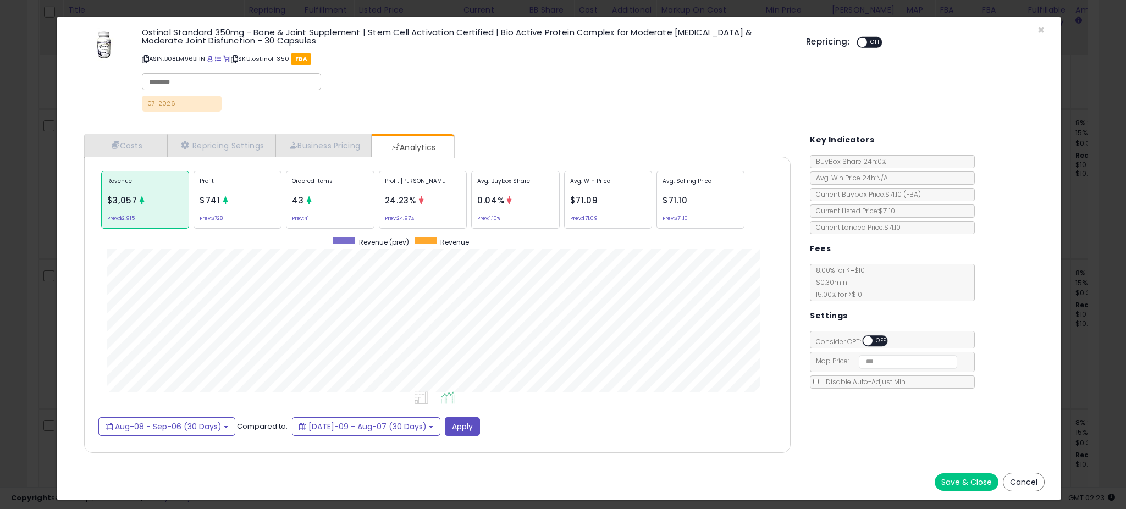
click at [23, 269] on div "× Close Ostinol Standard 350mg - Bone & Joint Supplement | Stem Cell Activation…" at bounding box center [563, 254] width 1126 height 509
